Goal: Information Seeking & Learning: Learn about a topic

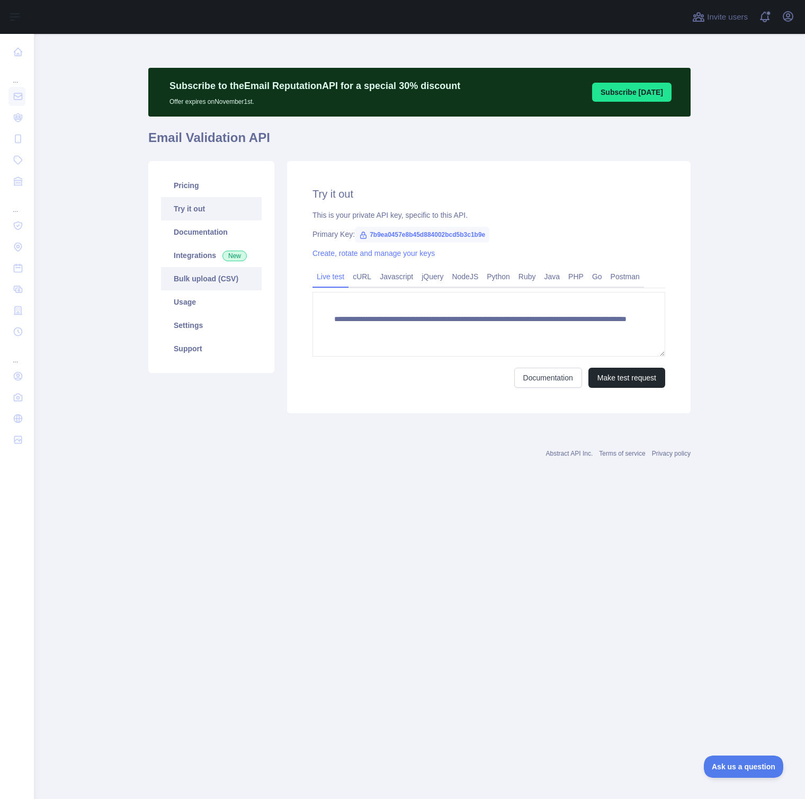
click at [192, 285] on link "Bulk upload (CSV)" at bounding box center [211, 278] width 101 height 23
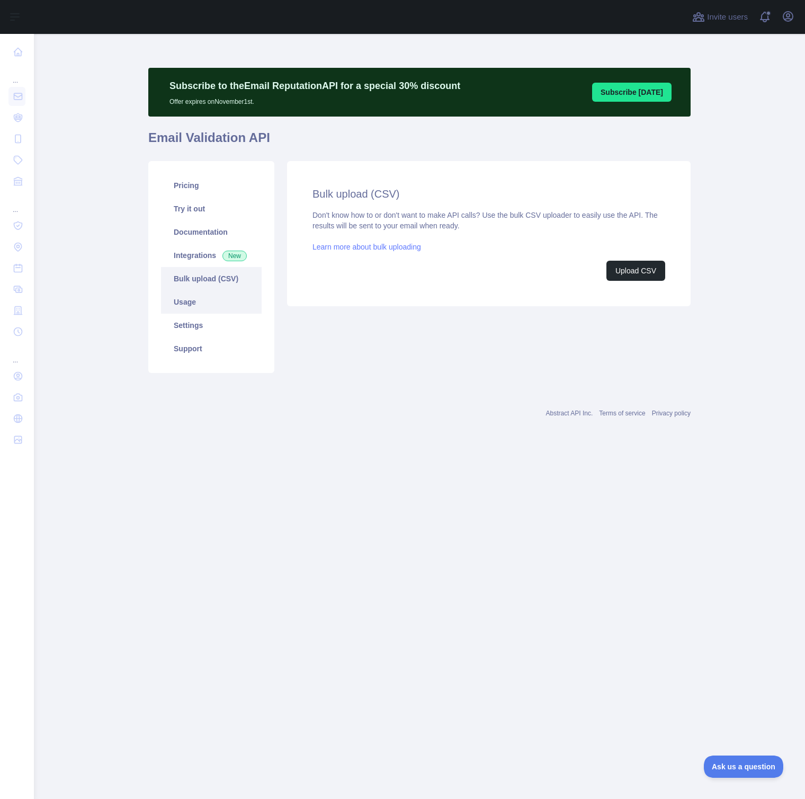
click at [192, 299] on link "Usage" at bounding box center [211, 301] width 101 height 23
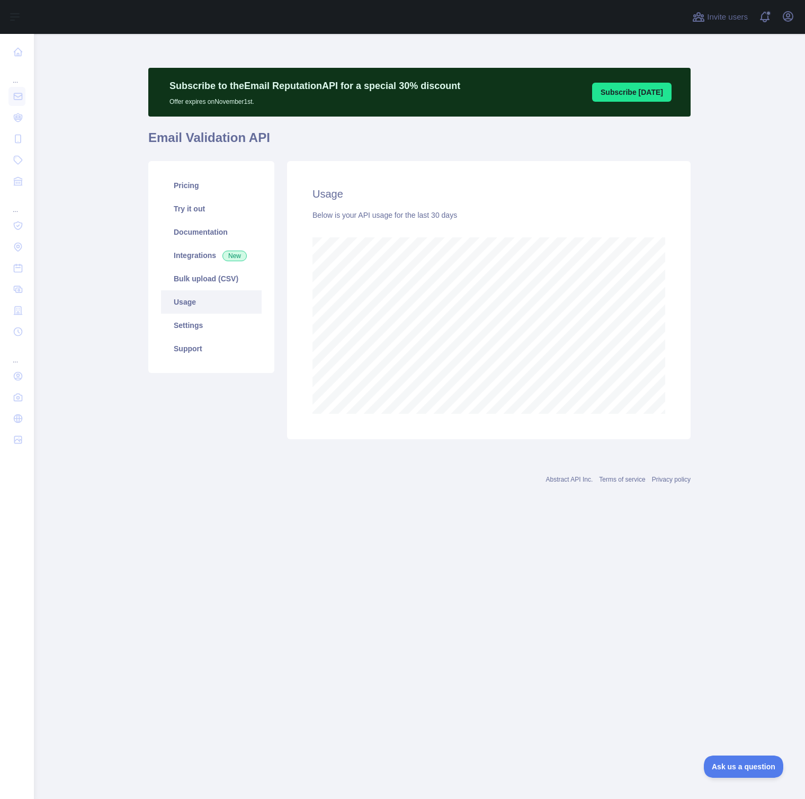
scroll to position [765, 771]
click at [199, 271] on link "Bulk upload (CSV)" at bounding box center [211, 278] width 101 height 23
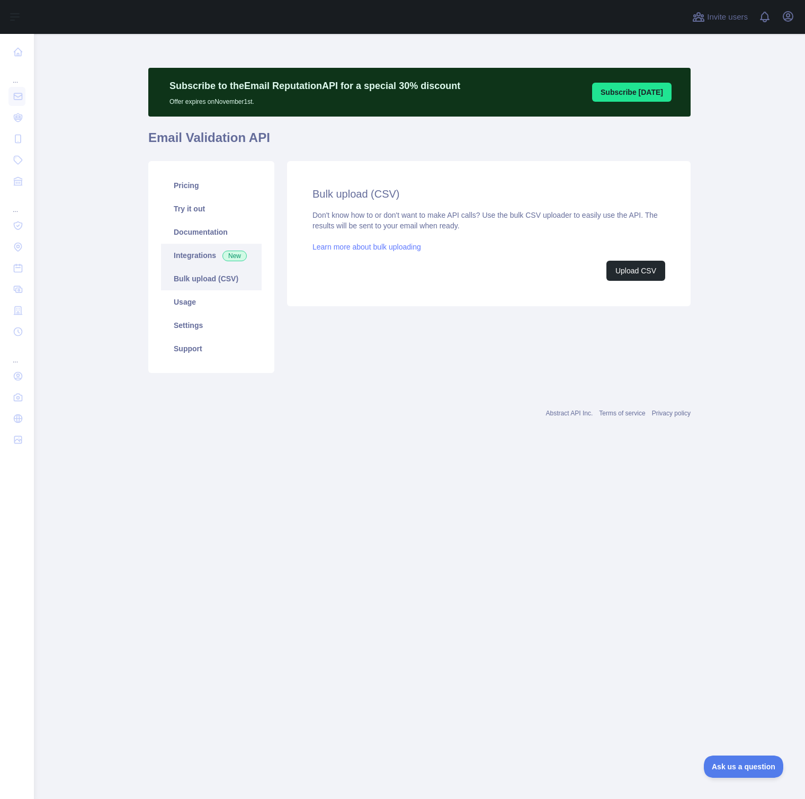
click at [195, 258] on link "Integrations New" at bounding box center [211, 255] width 101 height 23
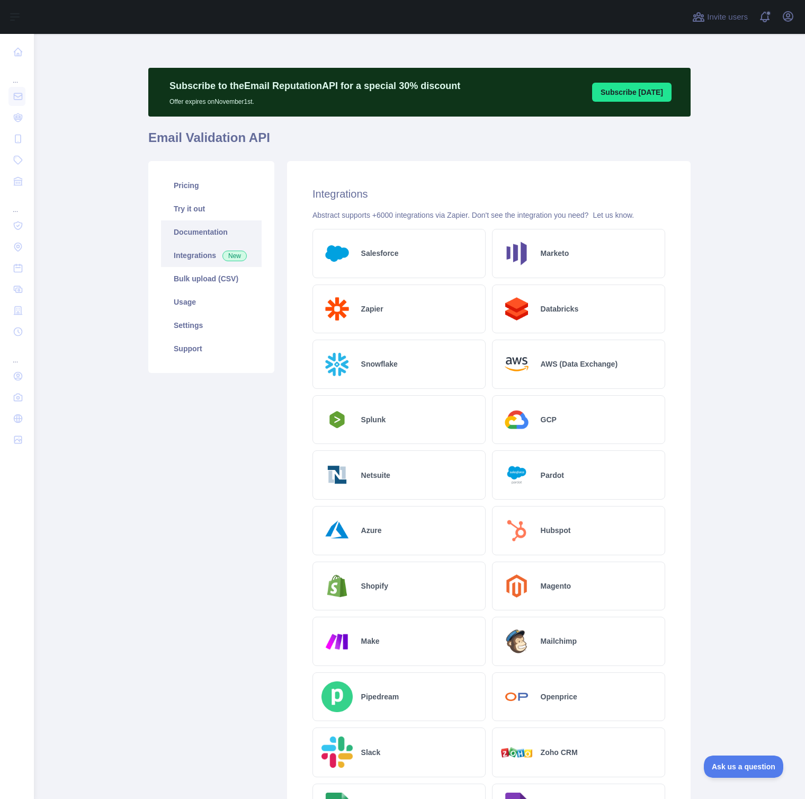
click at [193, 240] on link "Documentation" at bounding box center [211, 231] width 101 height 23
click at [209, 213] on link "Try it out" at bounding box center [211, 208] width 101 height 23
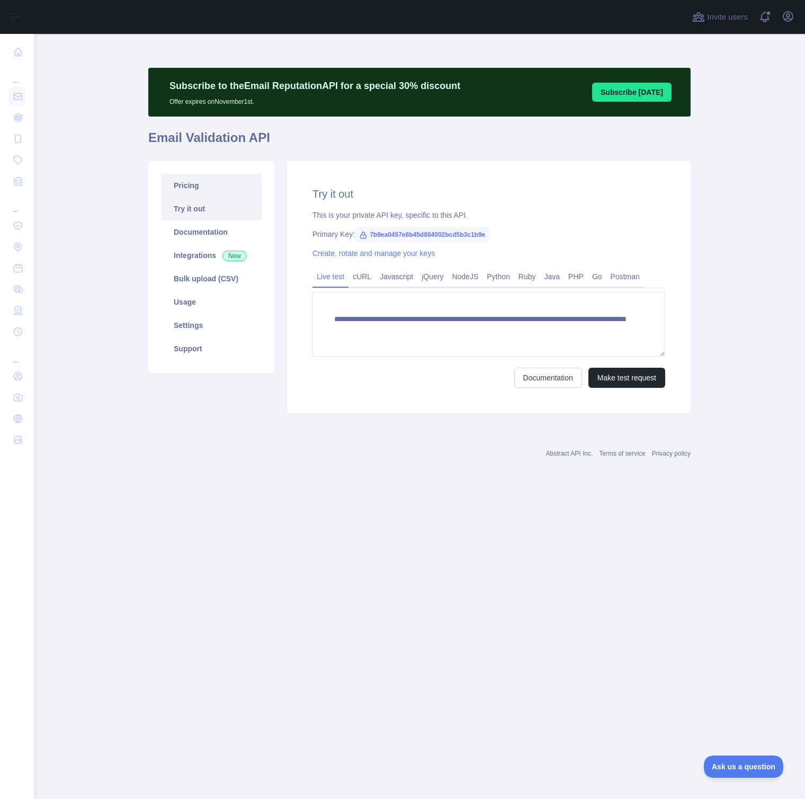
click at [209, 194] on link "Pricing" at bounding box center [211, 185] width 101 height 23
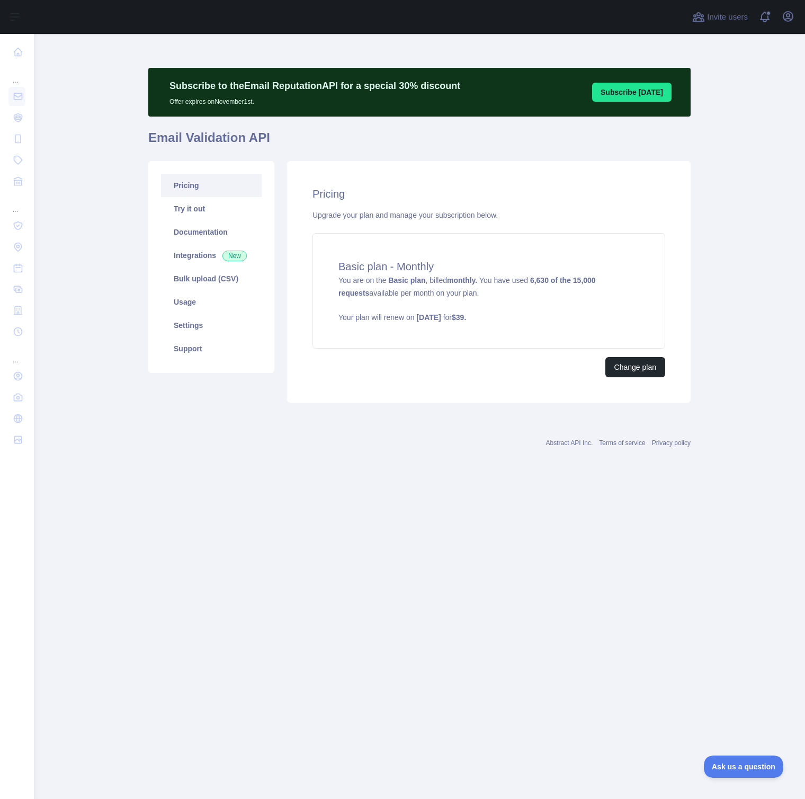
click at [238, 440] on div "Abstract API Inc. Terms of service Privacy policy" at bounding box center [419, 442] width 542 height 8
click at [91, 530] on main "Subscribe to the Email Reputation API for a special 30 % discount Offer expires…" at bounding box center [419, 416] width 771 height 765
